Goal: Information Seeking & Learning: Compare options

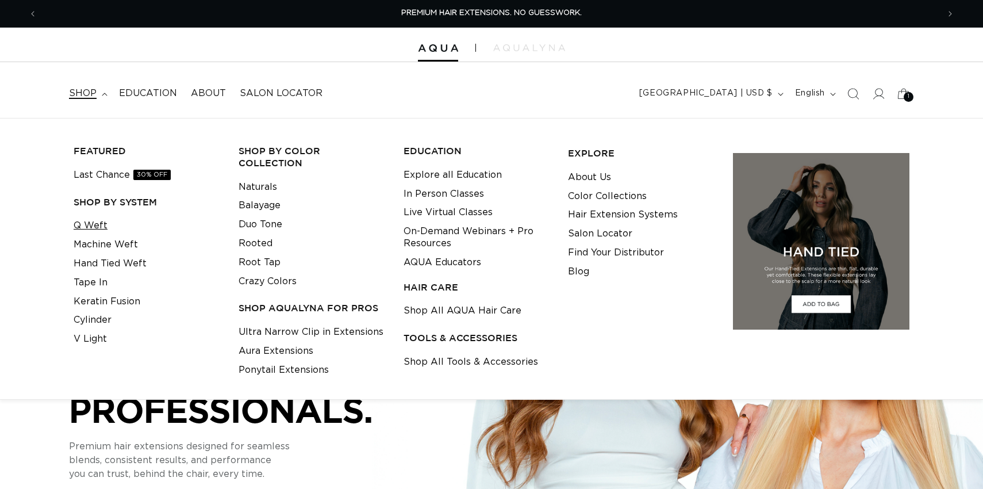
click at [89, 231] on link "Q Weft" at bounding box center [91, 225] width 34 height 19
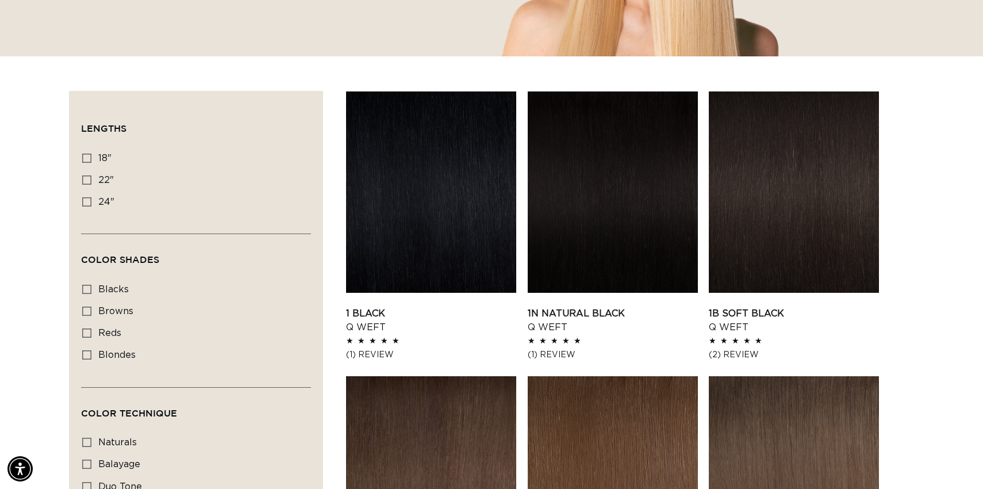
scroll to position [0, 901]
click at [769, 306] on link "1B Soft Black Q Weft" at bounding box center [794, 320] width 170 height 28
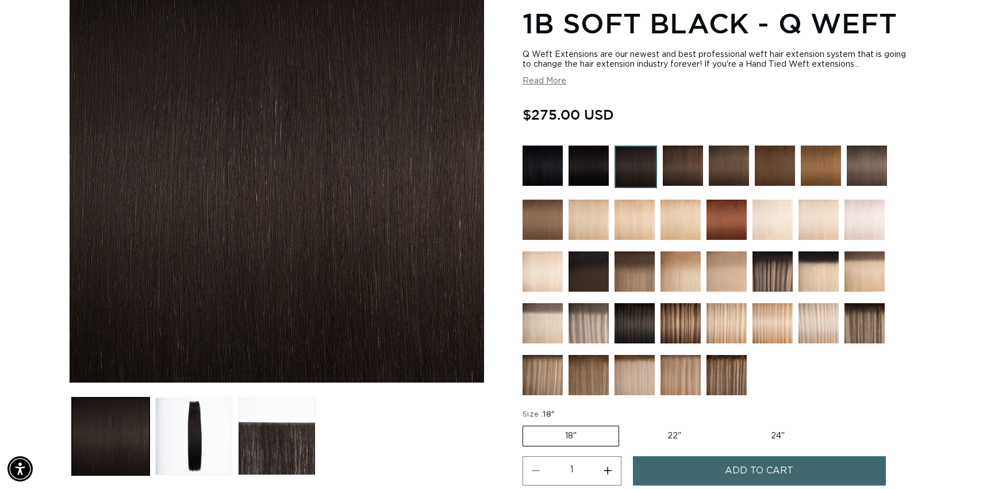
scroll to position [0, 901]
click at [549, 166] on img at bounding box center [543, 165] width 40 height 40
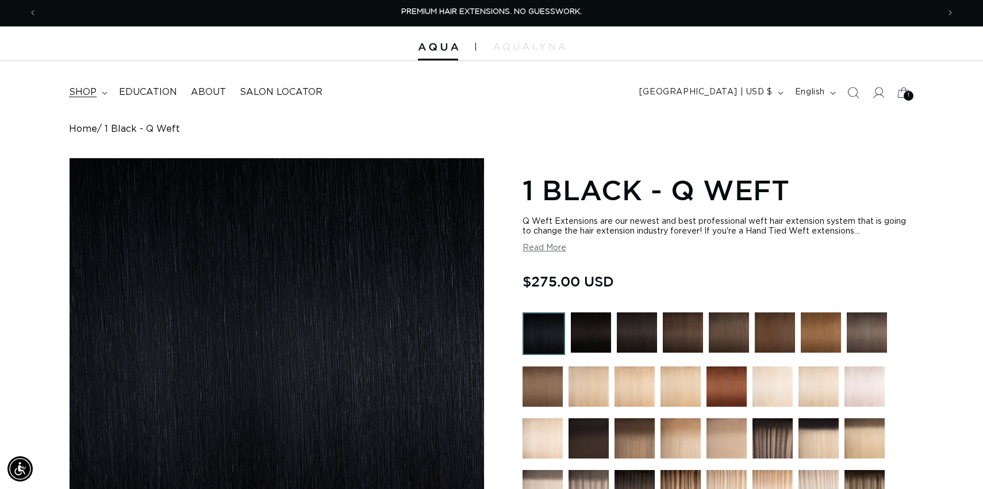
click at [90, 94] on span "shop" at bounding box center [83, 92] width 28 height 12
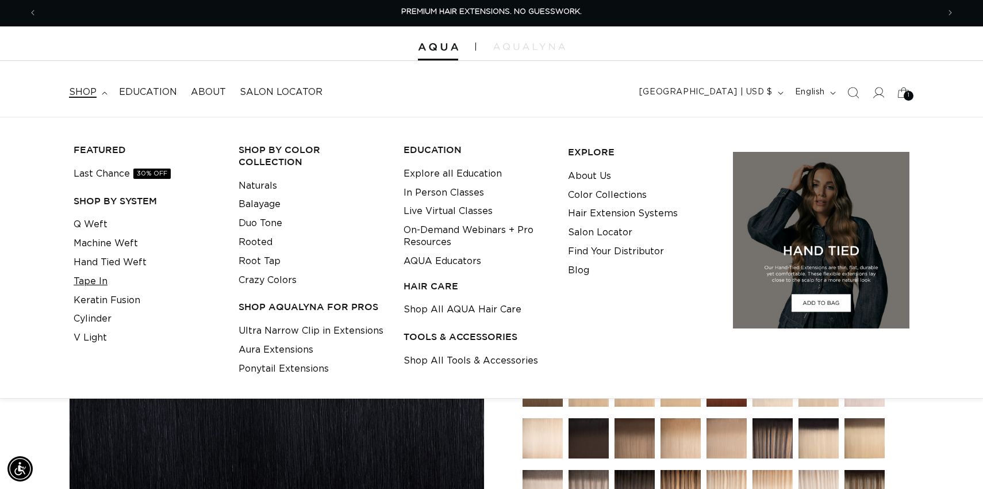
click at [97, 283] on link "Tape In" at bounding box center [91, 281] width 34 height 19
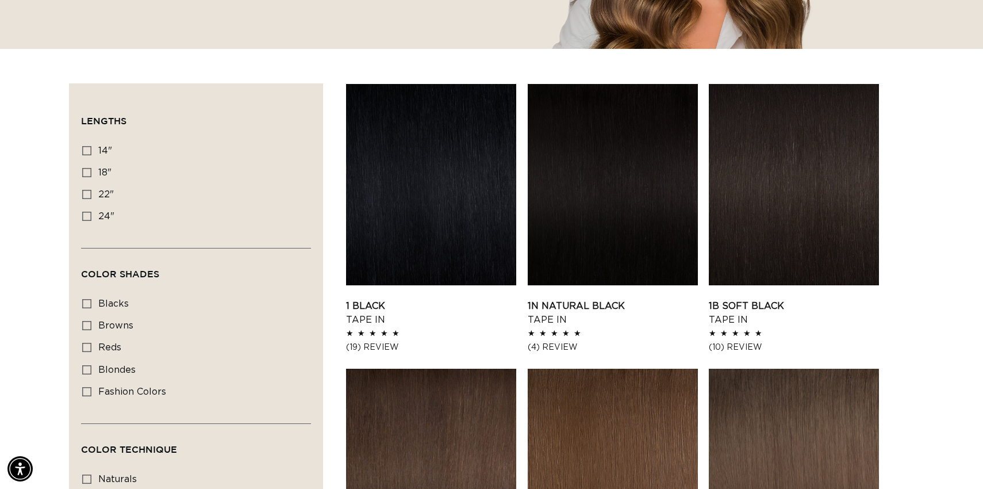
scroll to position [331, 0]
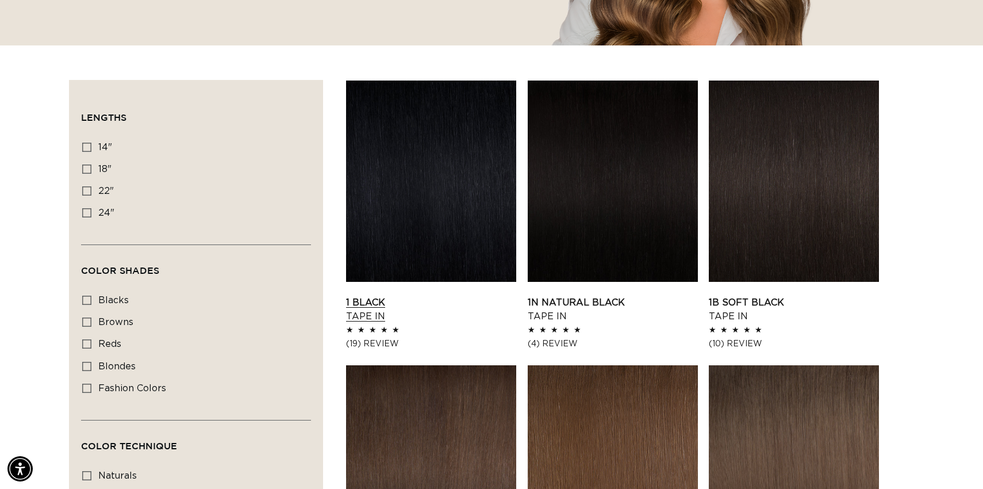
click at [471, 296] on link "1 Black Tape In" at bounding box center [431, 310] width 170 height 28
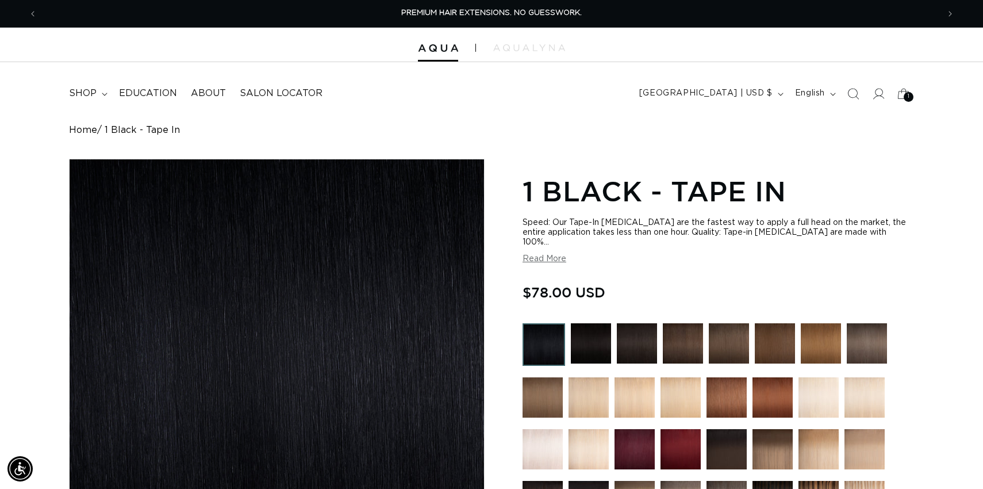
click at [637, 331] on img at bounding box center [637, 343] width 40 height 40
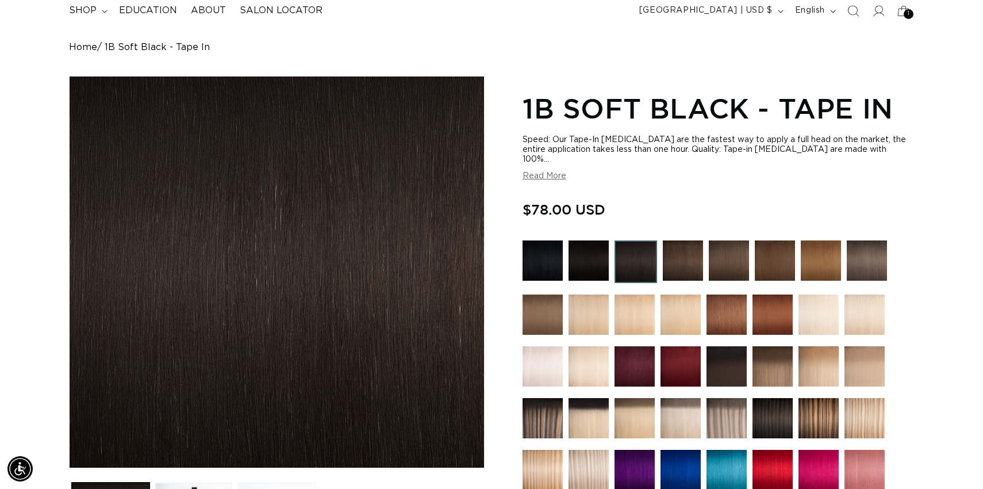
scroll to position [0, 901]
click at [686, 254] on img at bounding box center [683, 260] width 40 height 40
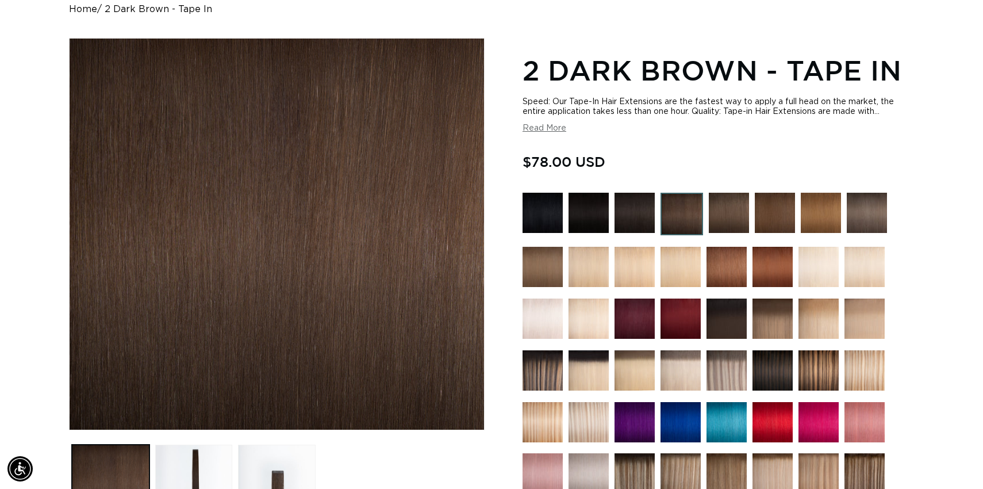
scroll to position [137, 0]
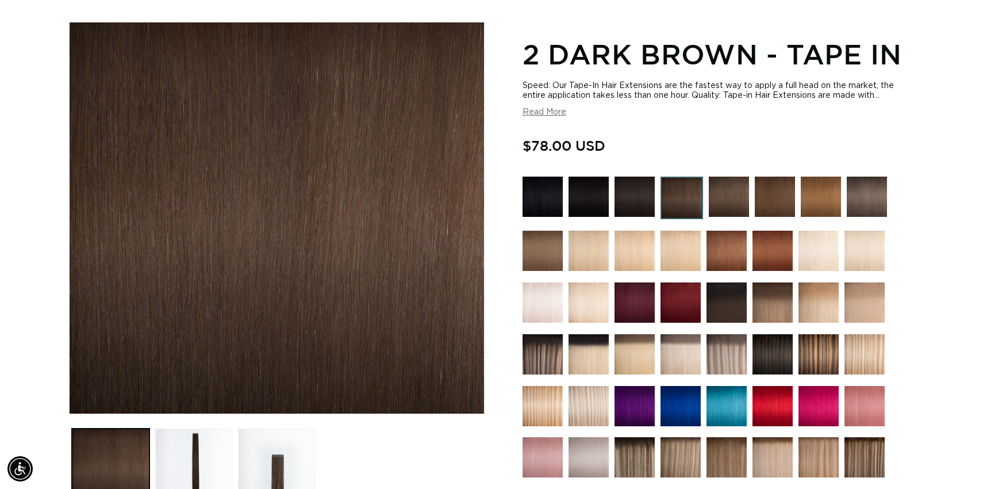
click at [762, 347] on img at bounding box center [773, 354] width 40 height 40
